Goal: Find specific page/section: Find specific page/section

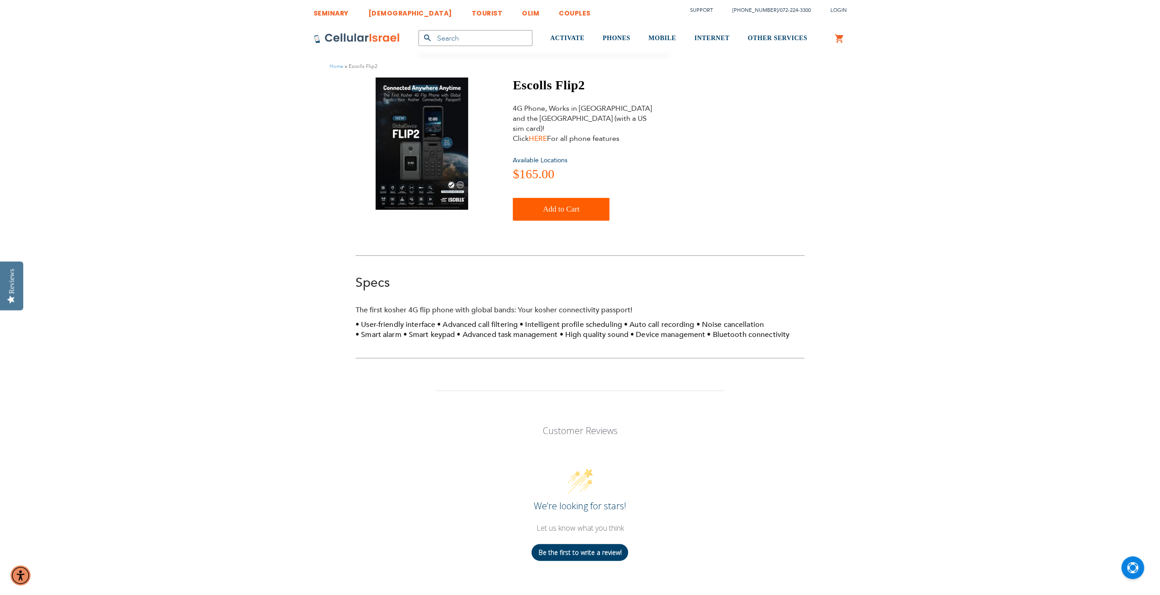
click at [537, 134] on link "HERE" at bounding box center [538, 139] width 18 height 10
click at [540, 134] on link "HERE" at bounding box center [538, 139] width 18 height 10
